Goal: Connect with others: Establish contact or relationships with other users

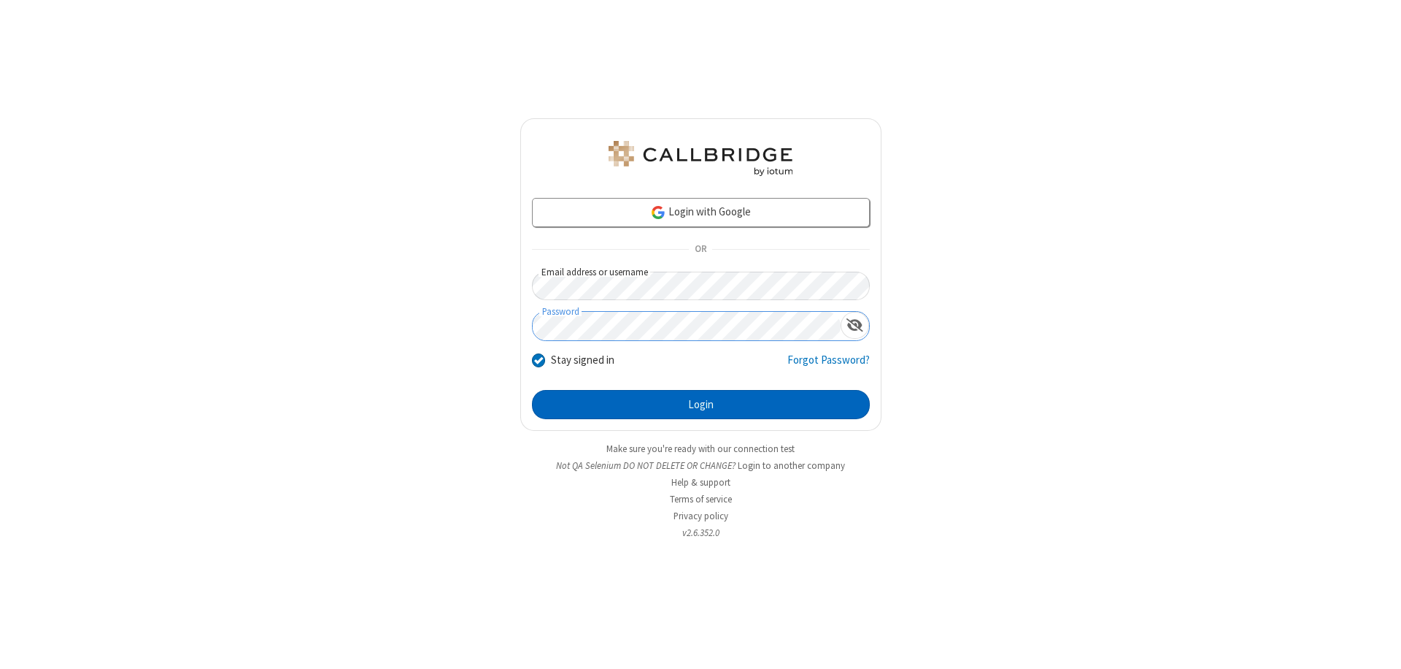
click at [701, 404] on button "Login" at bounding box center [701, 404] width 338 height 29
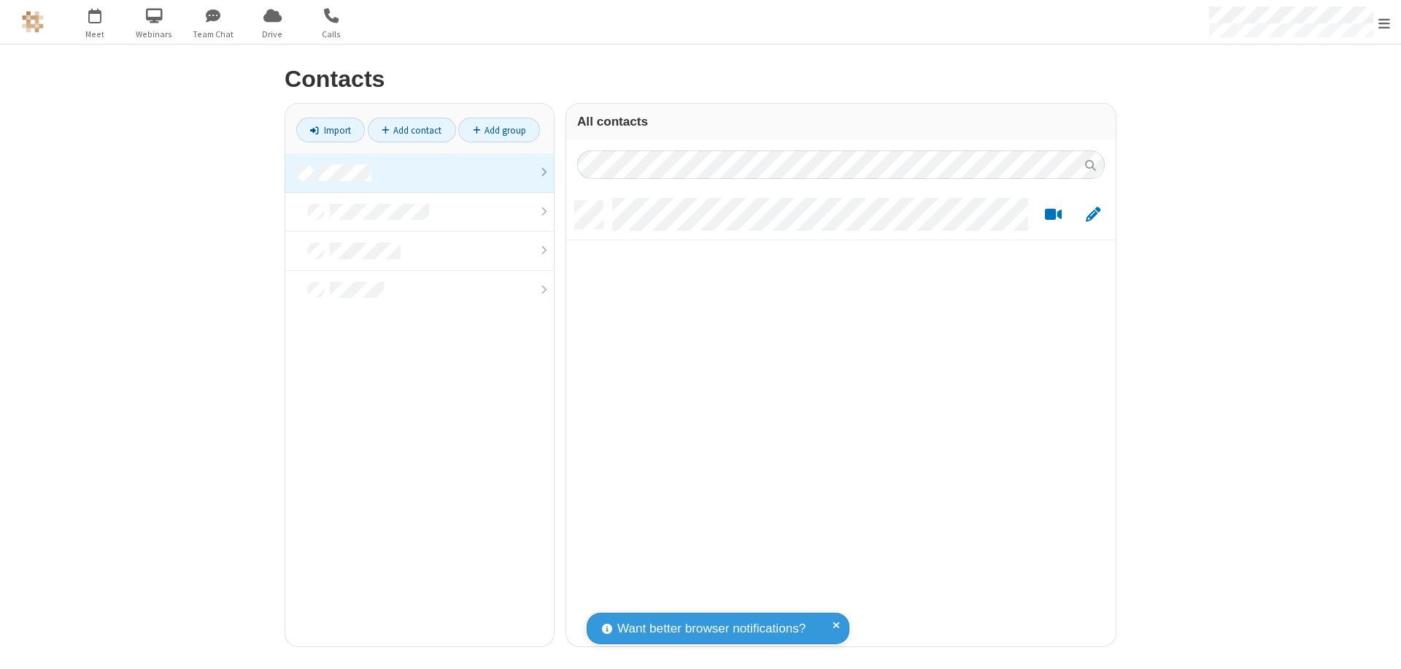
scroll to position [445, 539]
click at [420, 172] on link at bounding box center [419, 172] width 269 height 39
click at [412, 130] on link "Add contact" at bounding box center [412, 130] width 88 height 25
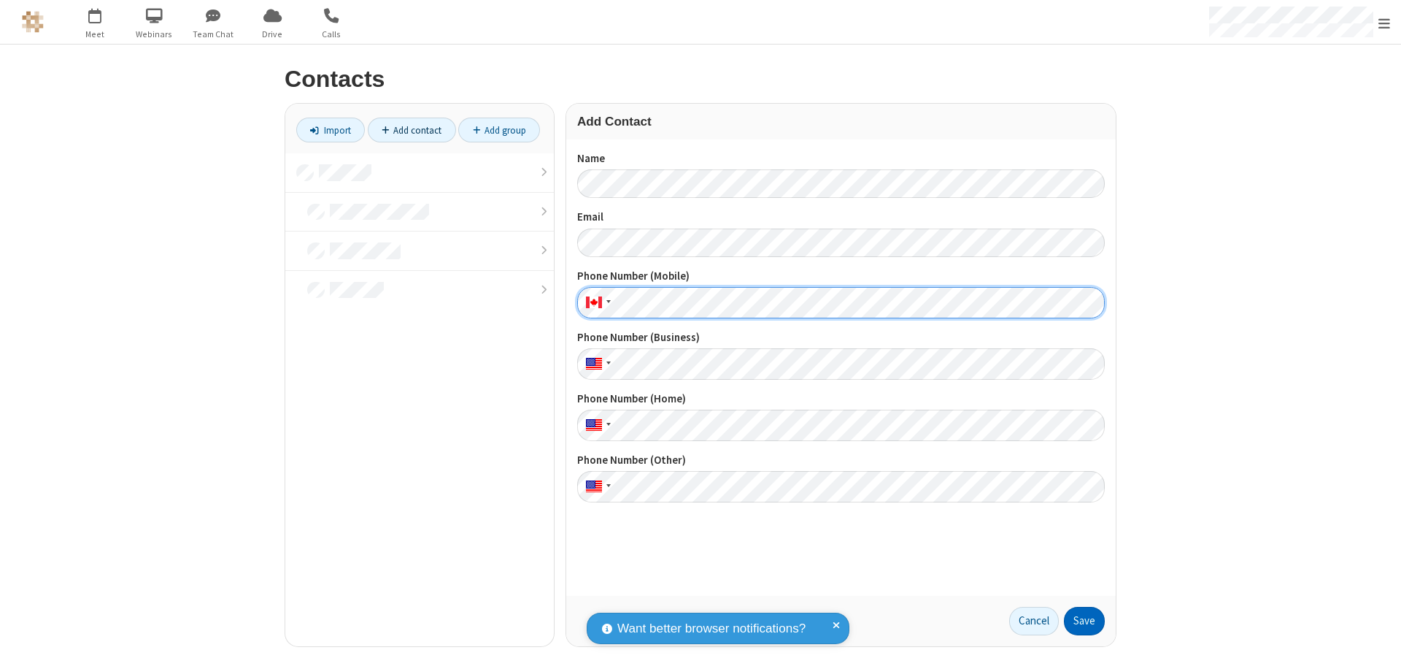
click at [1085, 620] on button "Save" at bounding box center [1084, 621] width 41 height 29
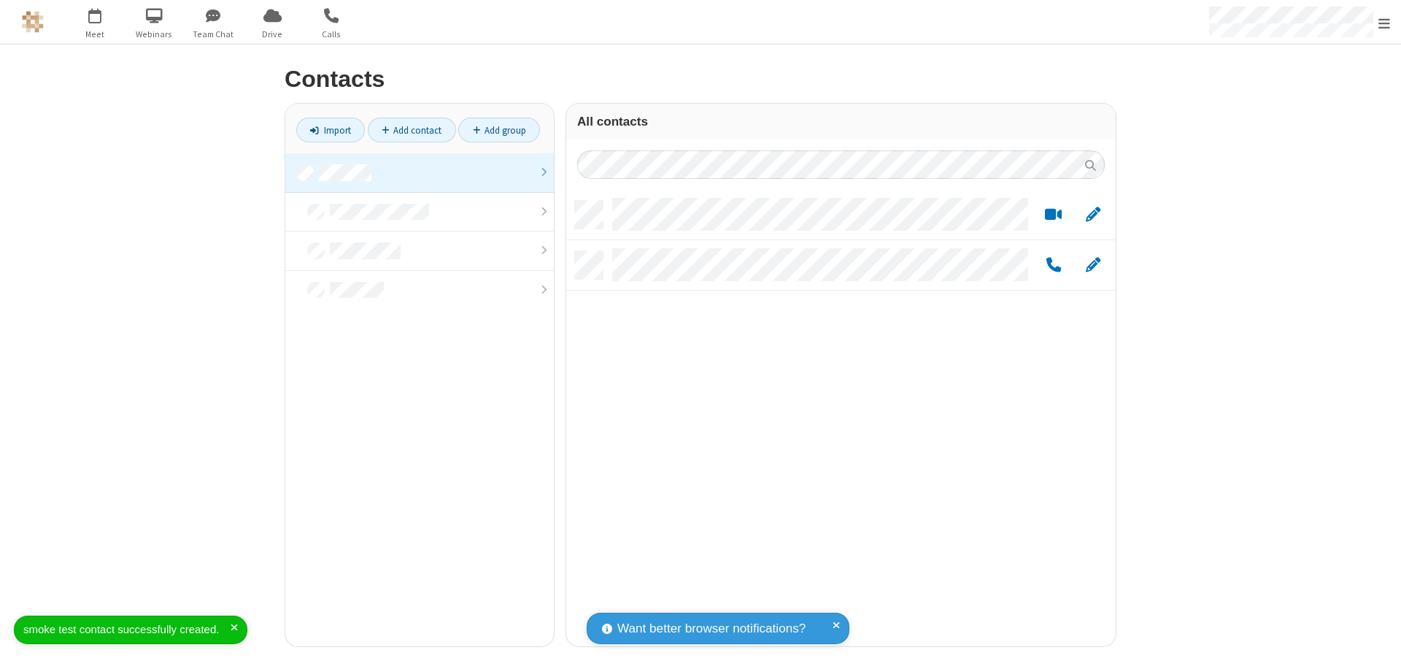
scroll to position [445, 539]
